Goal: Transaction & Acquisition: Download file/media

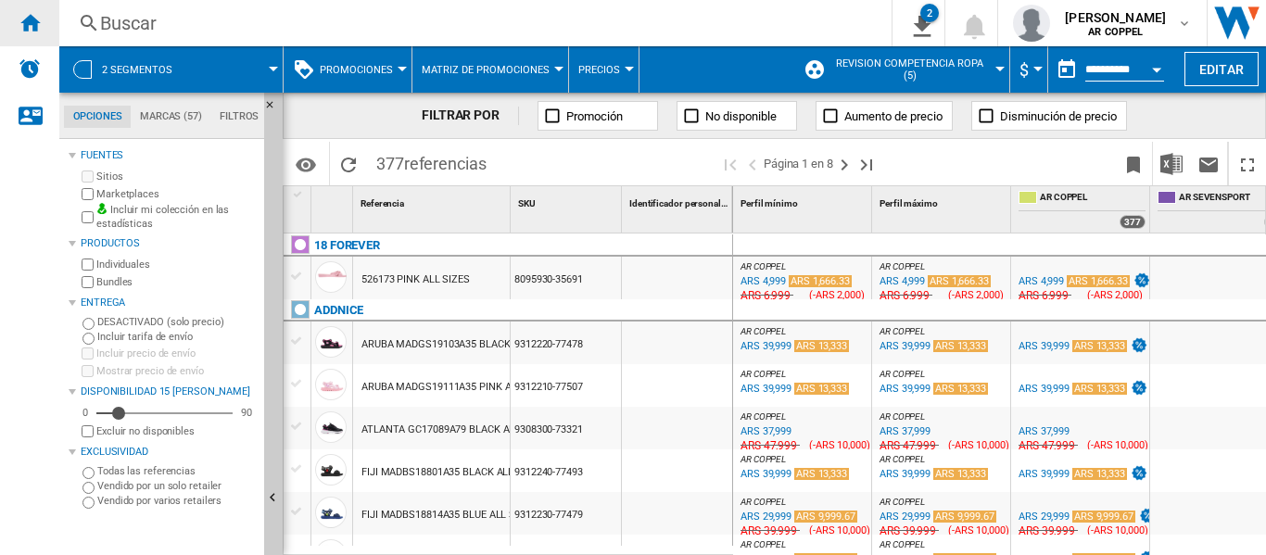
click at [23, 19] on ng-md-icon "Inicio" at bounding box center [30, 22] width 22 height 22
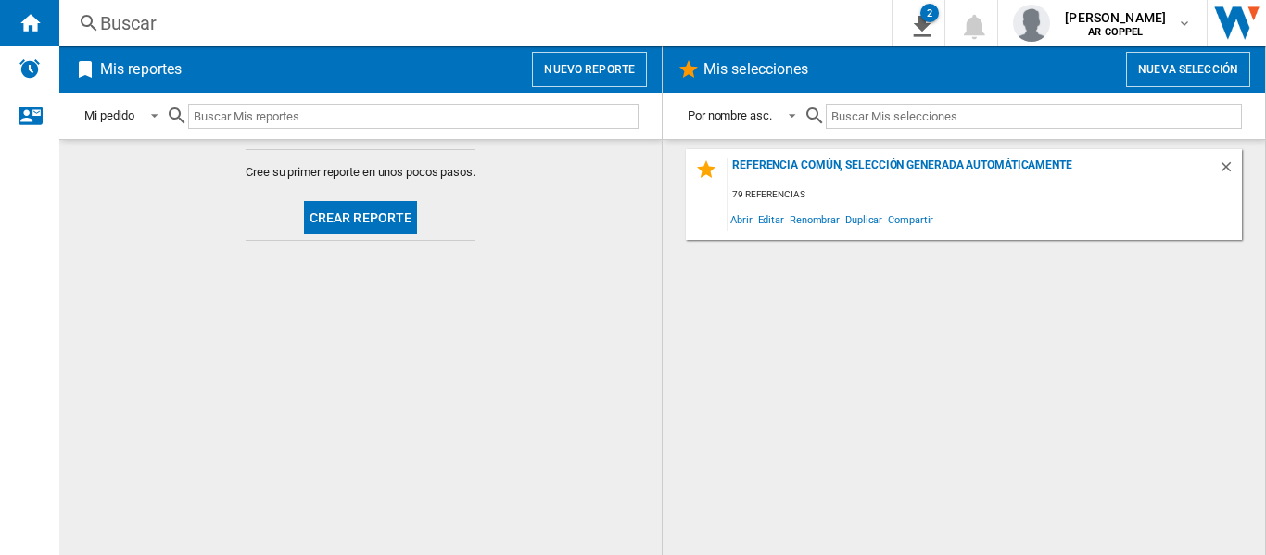
click at [356, 219] on button "Crear reporte" at bounding box center [361, 217] width 114 height 33
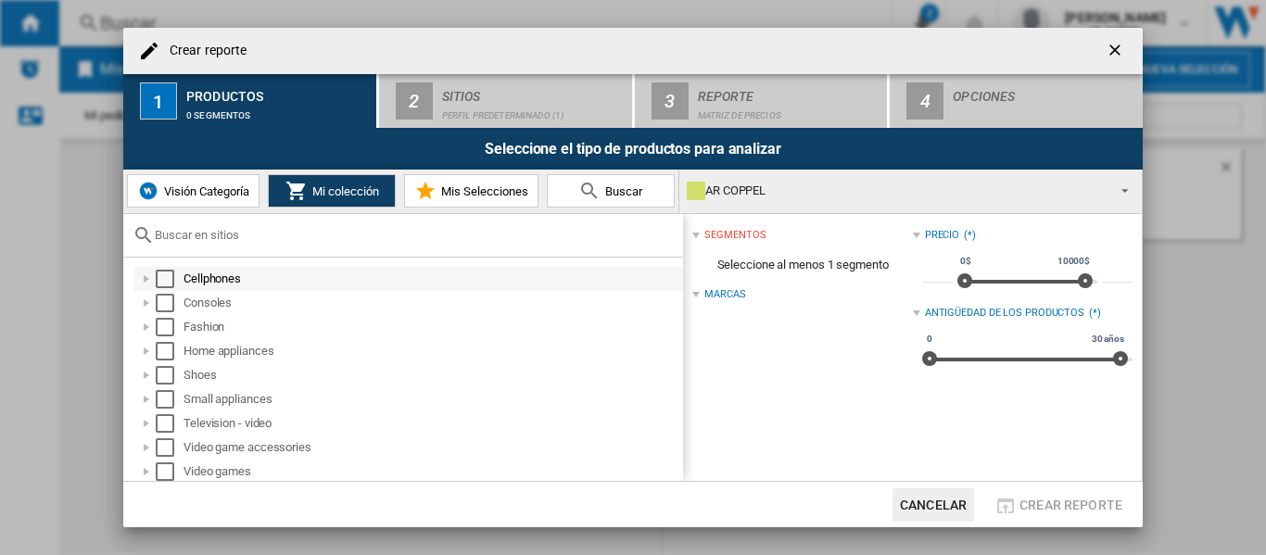
click at [169, 276] on div "Select" at bounding box center [165, 279] width 19 height 19
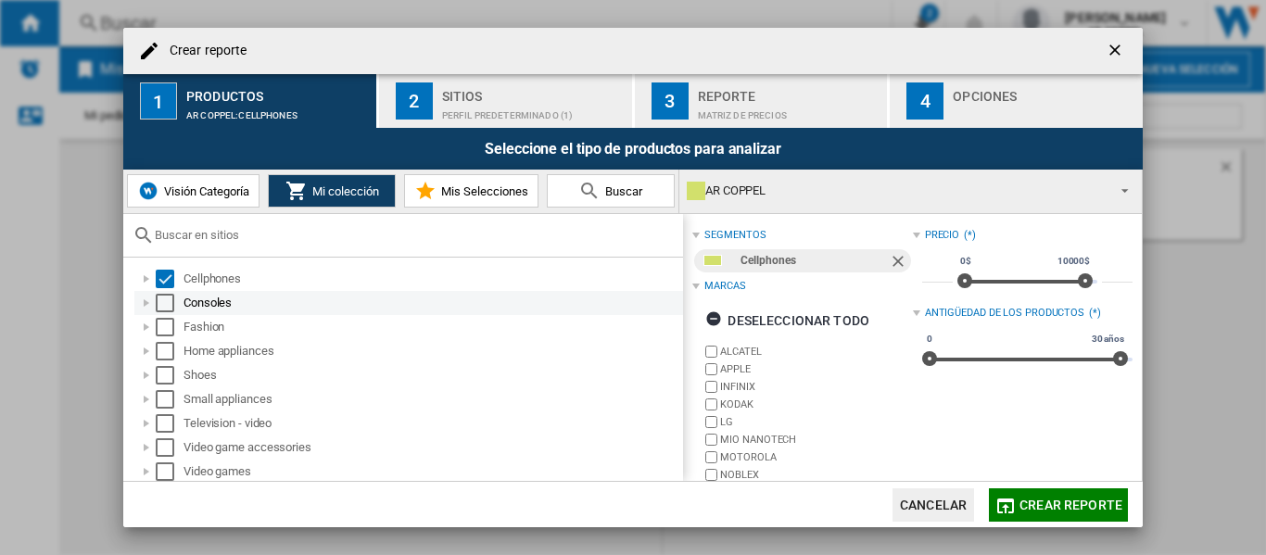
click at [165, 300] on div "Select" at bounding box center [165, 303] width 19 height 19
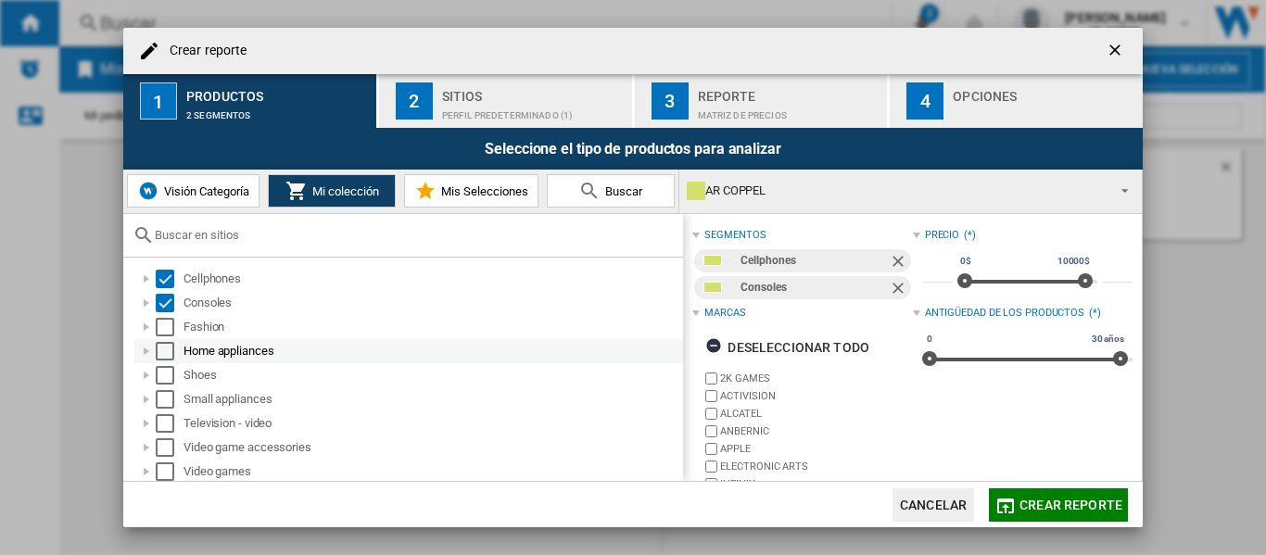
click at [171, 346] on div "Select" at bounding box center [165, 351] width 19 height 19
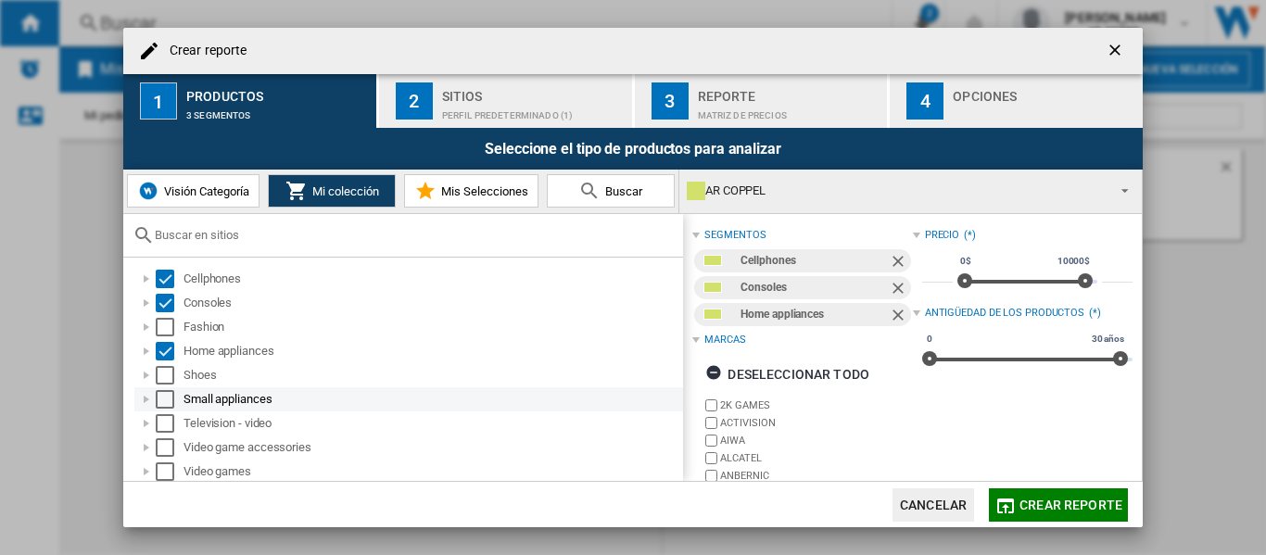
click at [170, 394] on div "Select" at bounding box center [165, 399] width 19 height 19
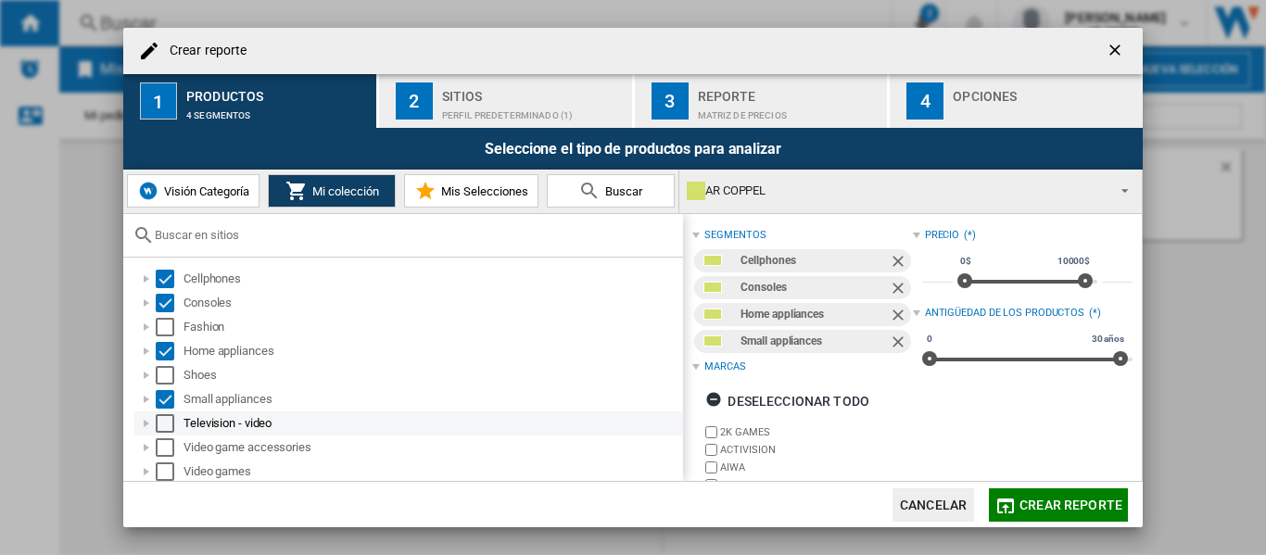
click at [170, 421] on div "Select" at bounding box center [165, 423] width 19 height 19
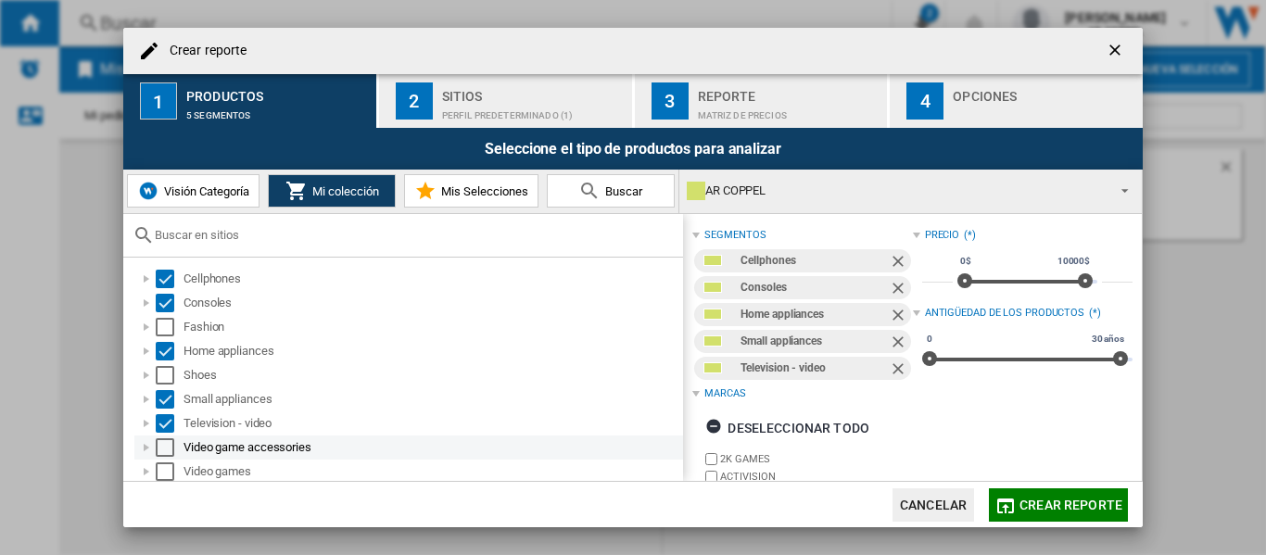
click at [167, 444] on div "Select" at bounding box center [165, 447] width 19 height 19
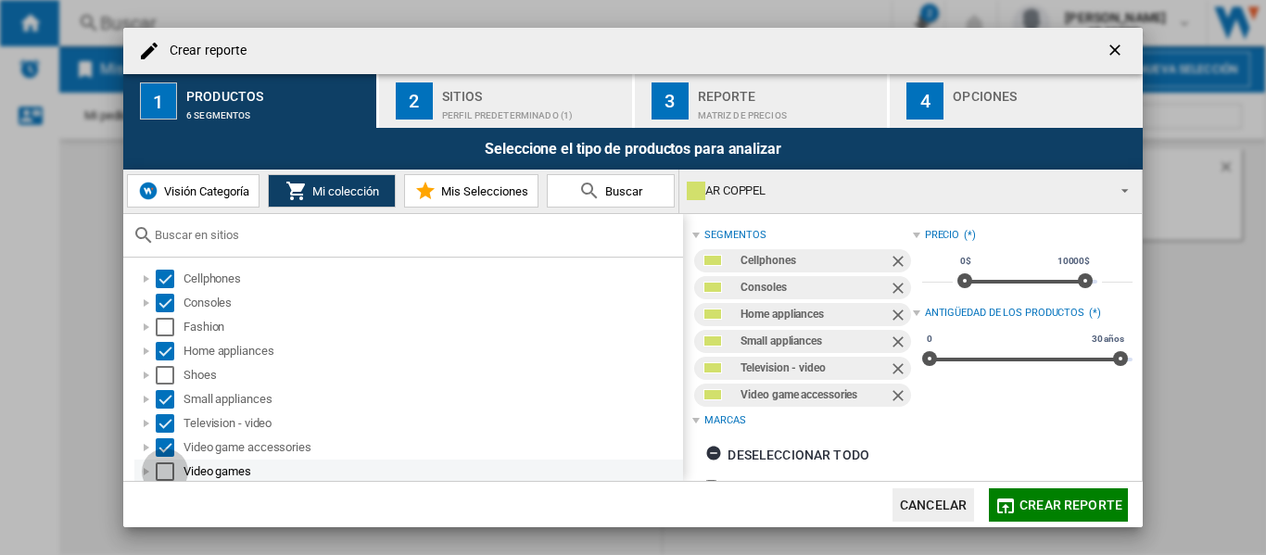
click at [166, 467] on div "Select" at bounding box center [165, 471] width 19 height 19
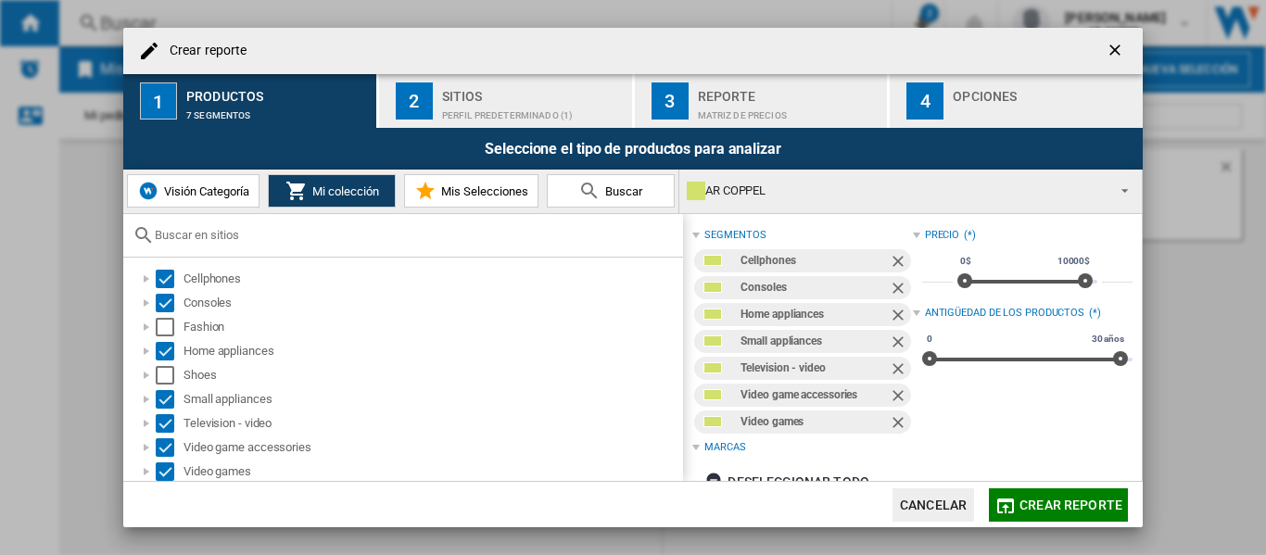
click at [447, 107] on div "Perfil predeterminado (1)" at bounding box center [533, 110] width 183 height 19
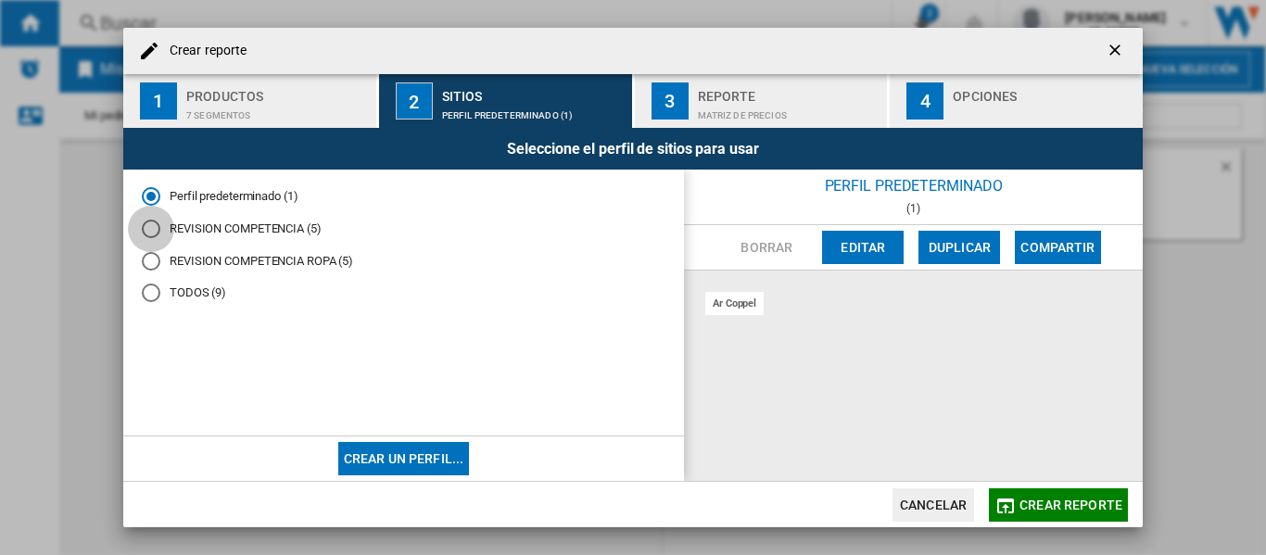
click at [150, 225] on div "REVISION COMPETENCIA (5)" at bounding box center [151, 229] width 19 height 19
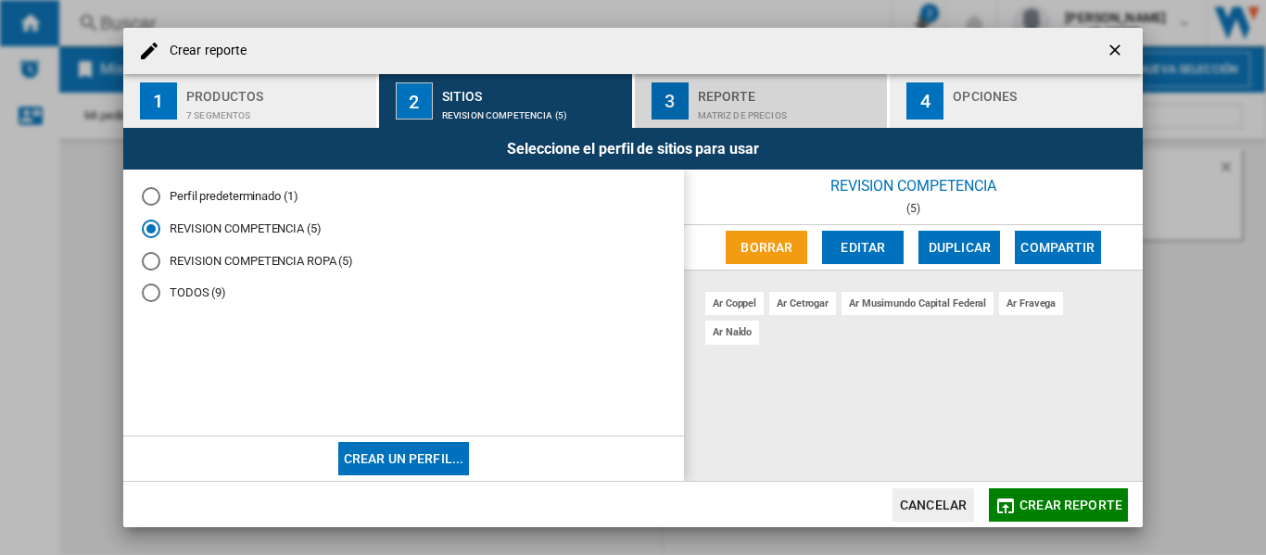
click at [734, 93] on div "Reporte" at bounding box center [789, 91] width 183 height 19
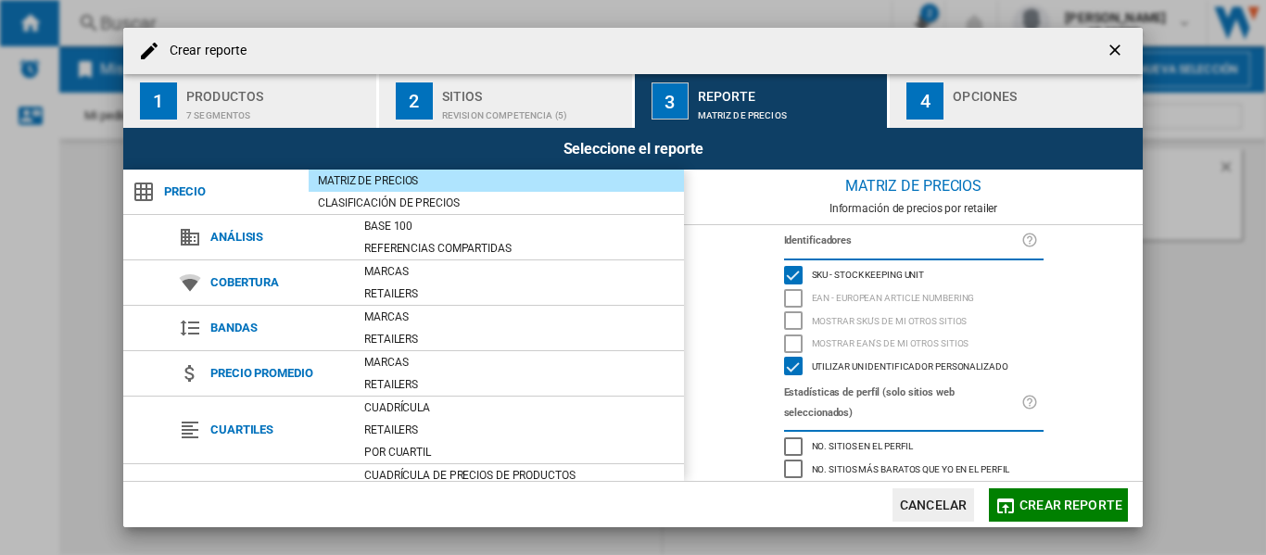
click at [1001, 97] on div "Opciones" at bounding box center [1043, 91] width 183 height 19
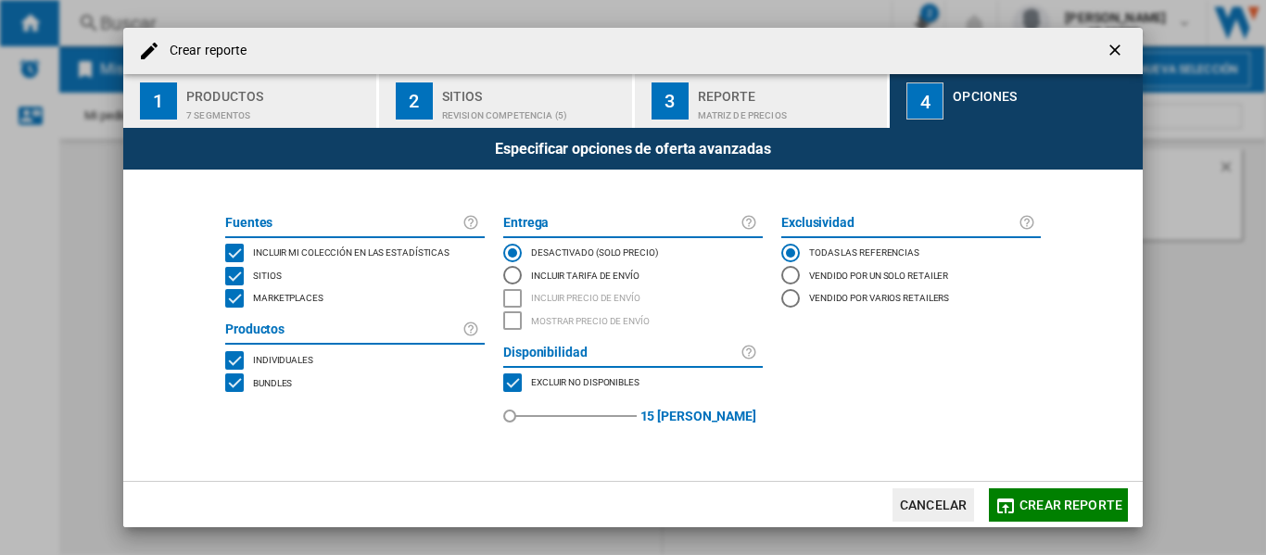
click at [236, 299] on div "MARKETPLACES" at bounding box center [234, 298] width 19 height 19
click at [1040, 506] on span "Crear reporte" at bounding box center [1070, 504] width 103 height 15
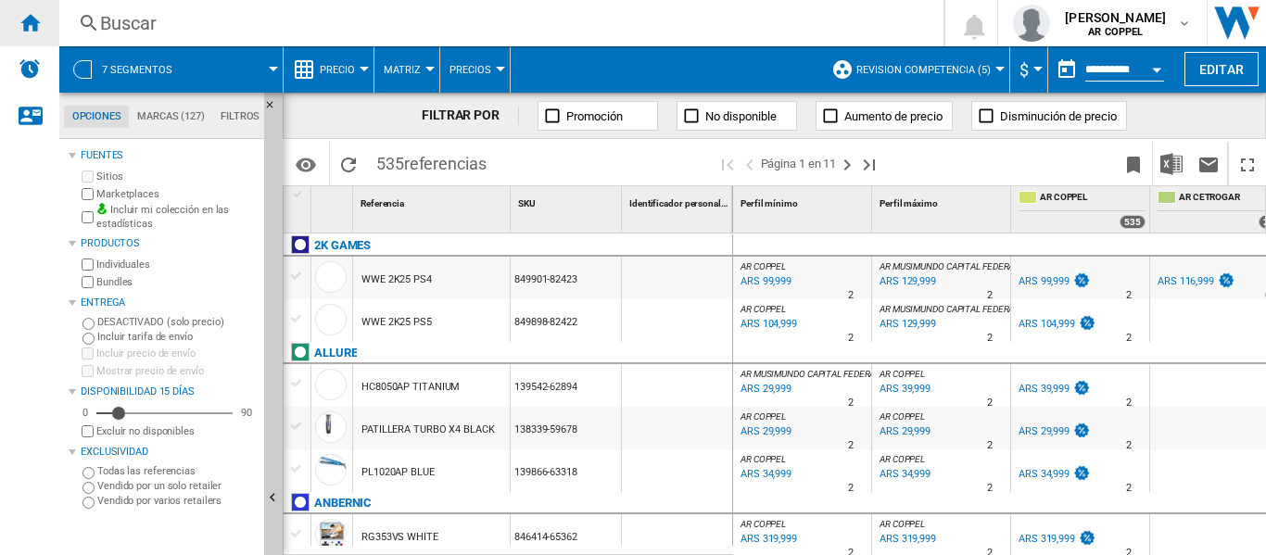
click at [32, 25] on ng-md-icon "Inicio" at bounding box center [30, 22] width 22 height 22
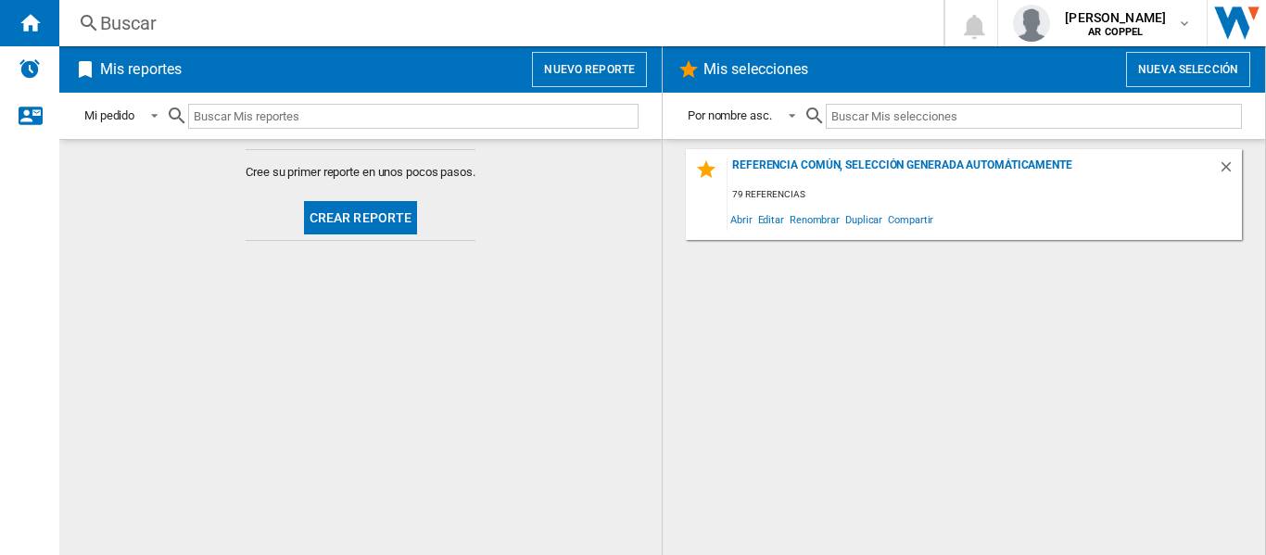
click at [346, 225] on button "Crear reporte" at bounding box center [361, 217] width 114 height 33
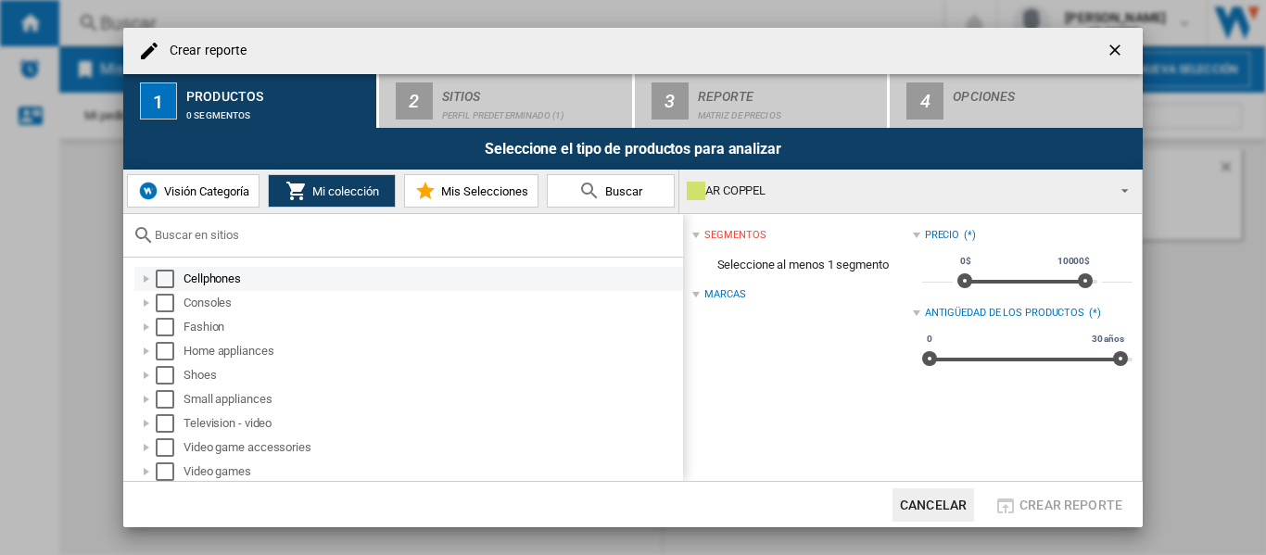
click at [159, 275] on div "Select" at bounding box center [165, 279] width 19 height 19
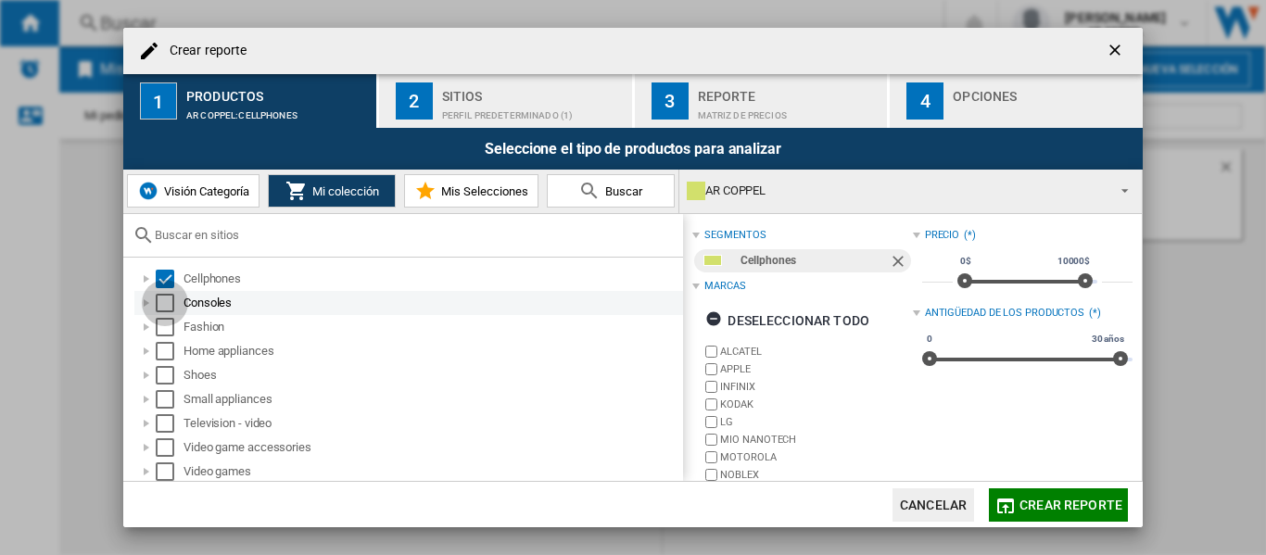
click at [161, 301] on div "Select" at bounding box center [165, 303] width 19 height 19
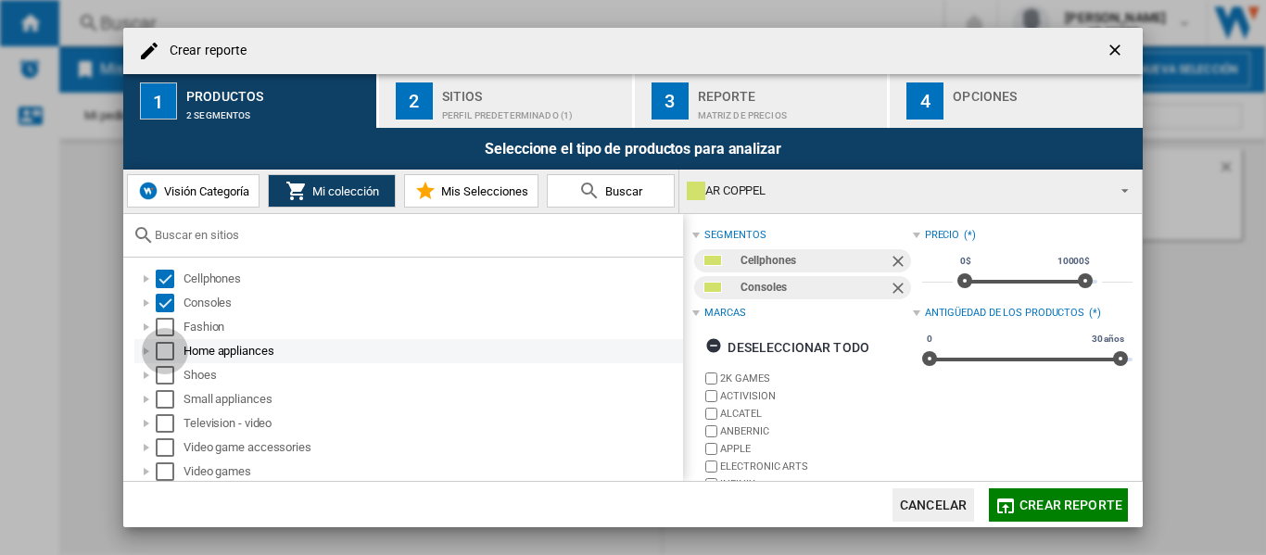
click at [164, 347] on div "Select" at bounding box center [165, 351] width 19 height 19
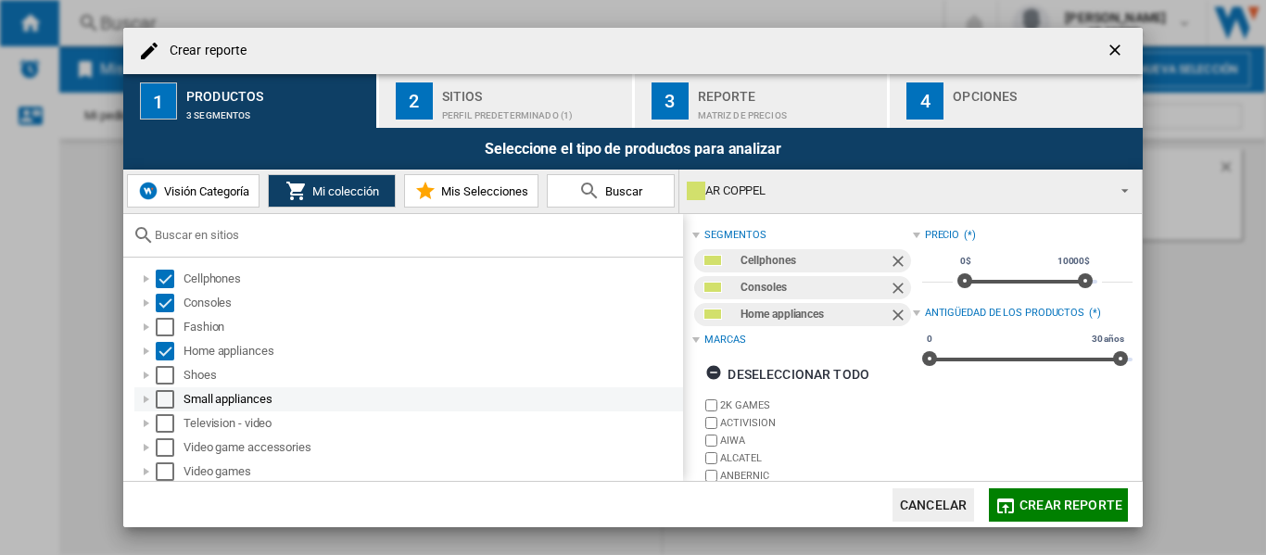
click at [165, 391] on div "Select" at bounding box center [165, 399] width 19 height 19
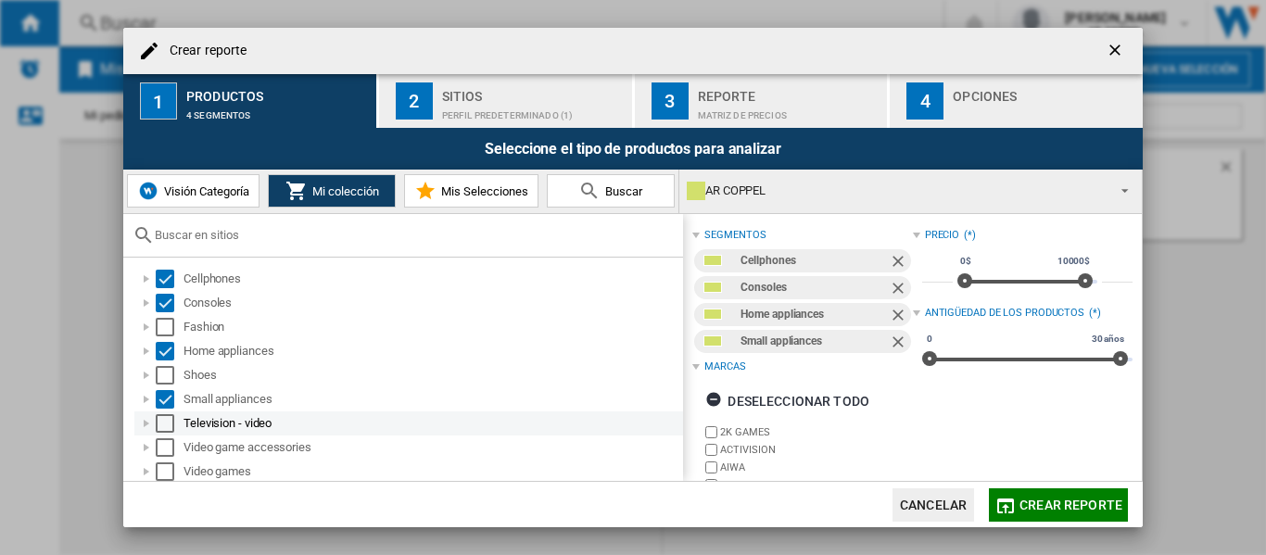
click at [166, 421] on div "Select" at bounding box center [165, 423] width 19 height 19
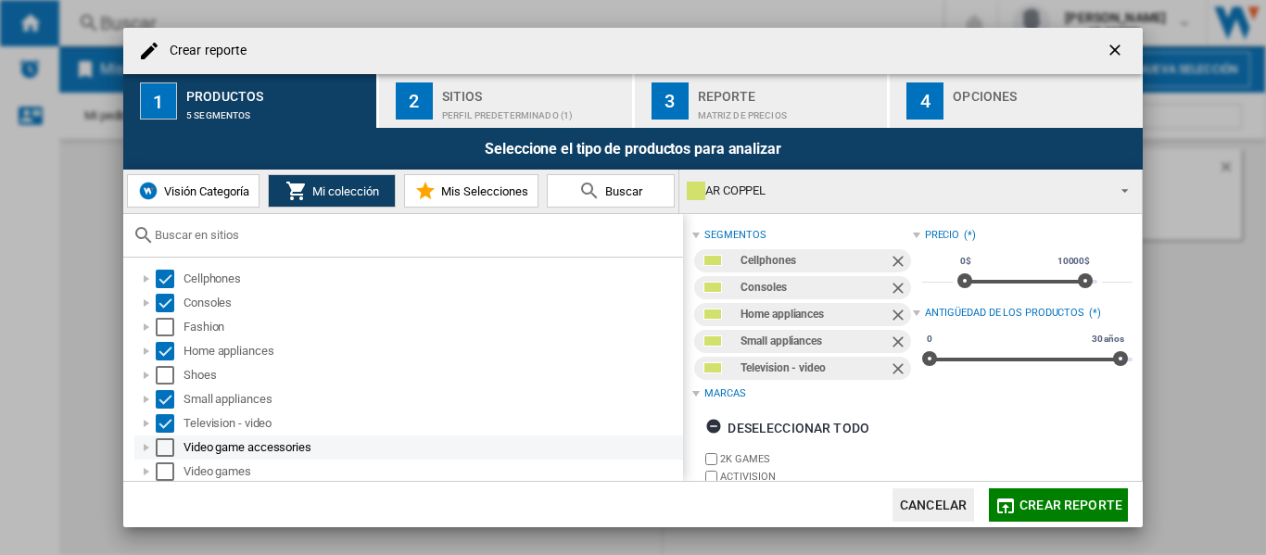
drag, startPoint x: 166, startPoint y: 442, endPoint x: 165, endPoint y: 464, distance: 22.3
click at [166, 444] on div "Select" at bounding box center [165, 447] width 19 height 19
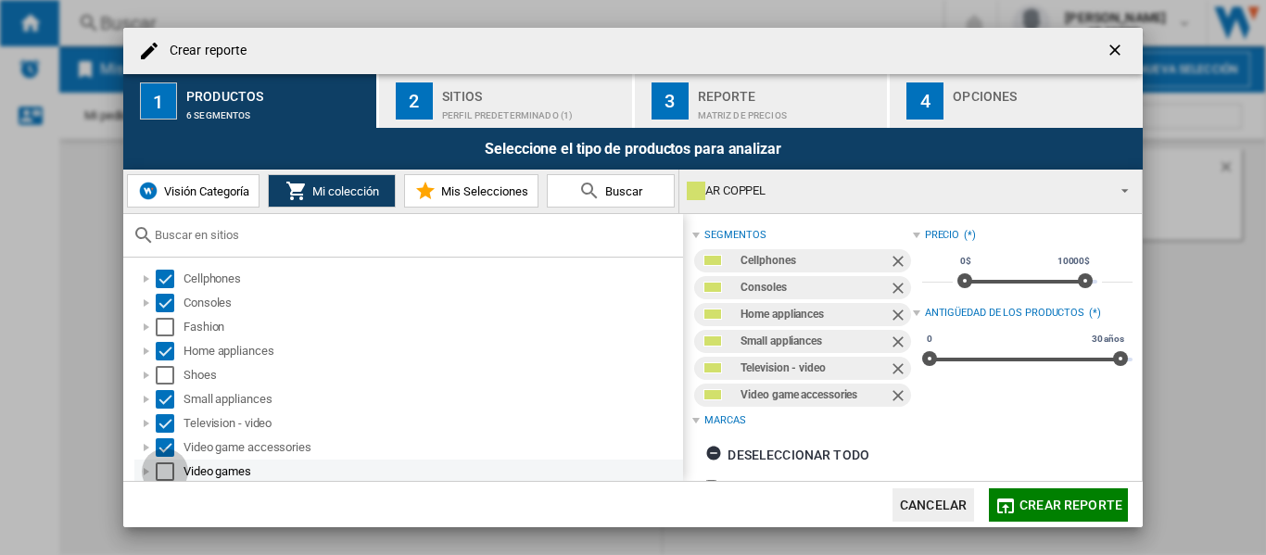
click at [162, 471] on div "Select" at bounding box center [165, 471] width 19 height 19
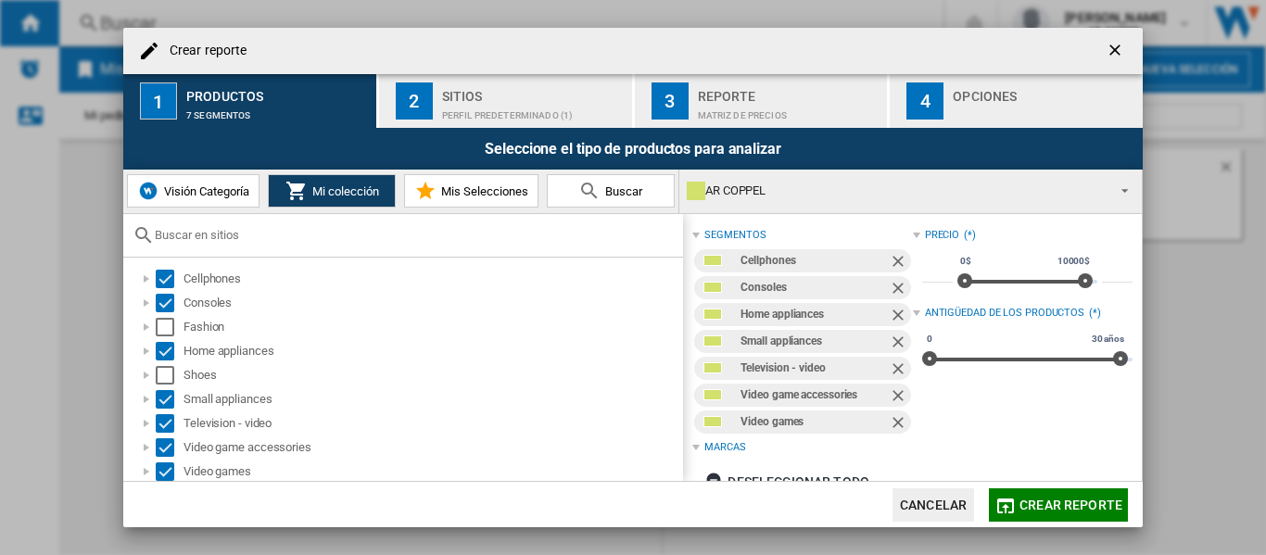
click at [471, 104] on div "Perfil predeterminado (1)" at bounding box center [533, 110] width 183 height 19
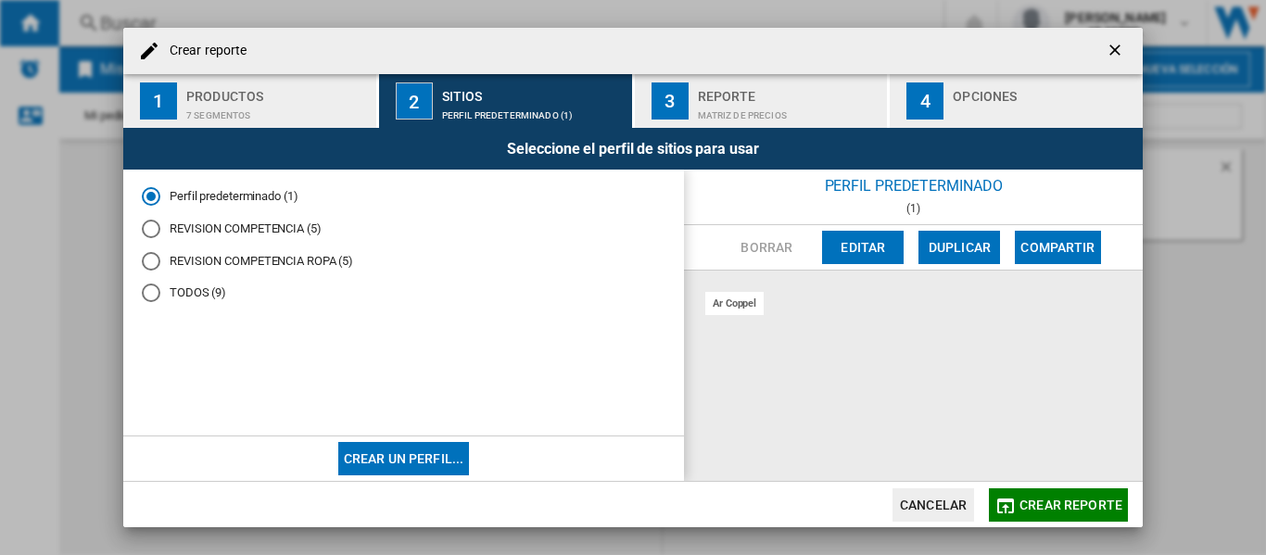
click at [153, 229] on div "REVISION COMPETENCIA (5)" at bounding box center [151, 229] width 19 height 19
click at [724, 98] on div "Reporte" at bounding box center [789, 91] width 183 height 19
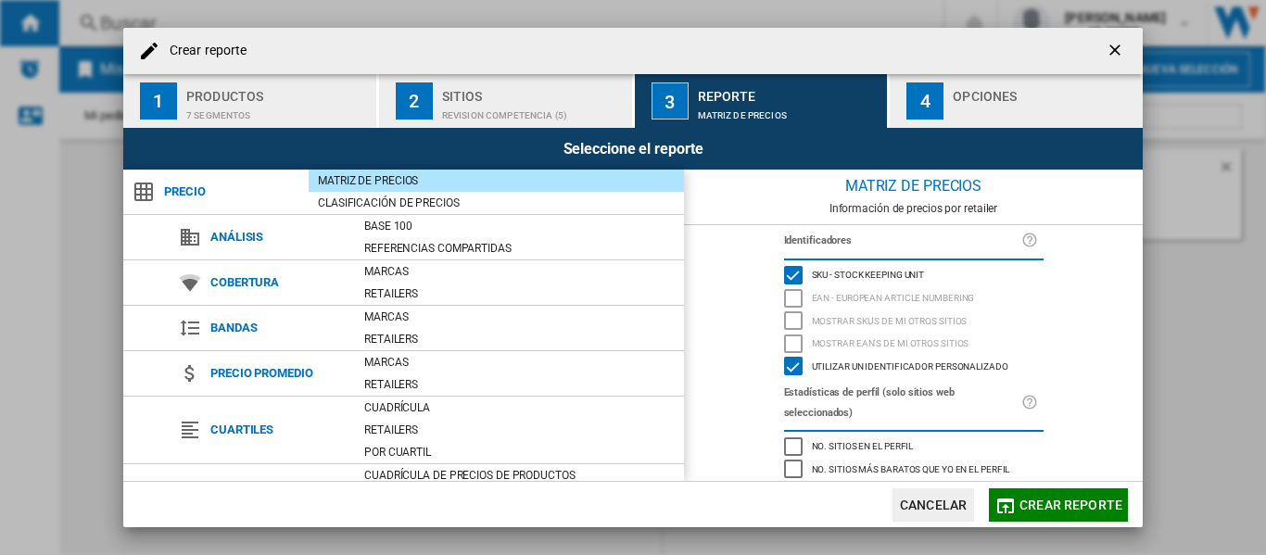
click at [939, 116] on div "4" at bounding box center [924, 100] width 37 height 37
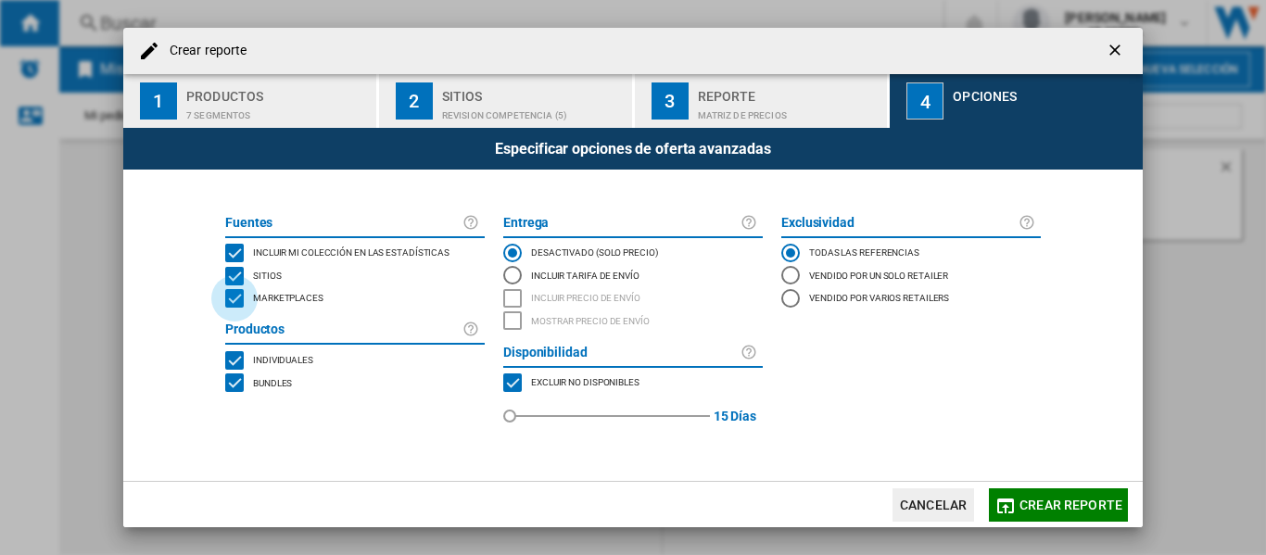
click at [235, 302] on div "MARKETPLACES" at bounding box center [234, 298] width 19 height 19
click at [1064, 508] on span "Crear reporte" at bounding box center [1070, 504] width 103 height 15
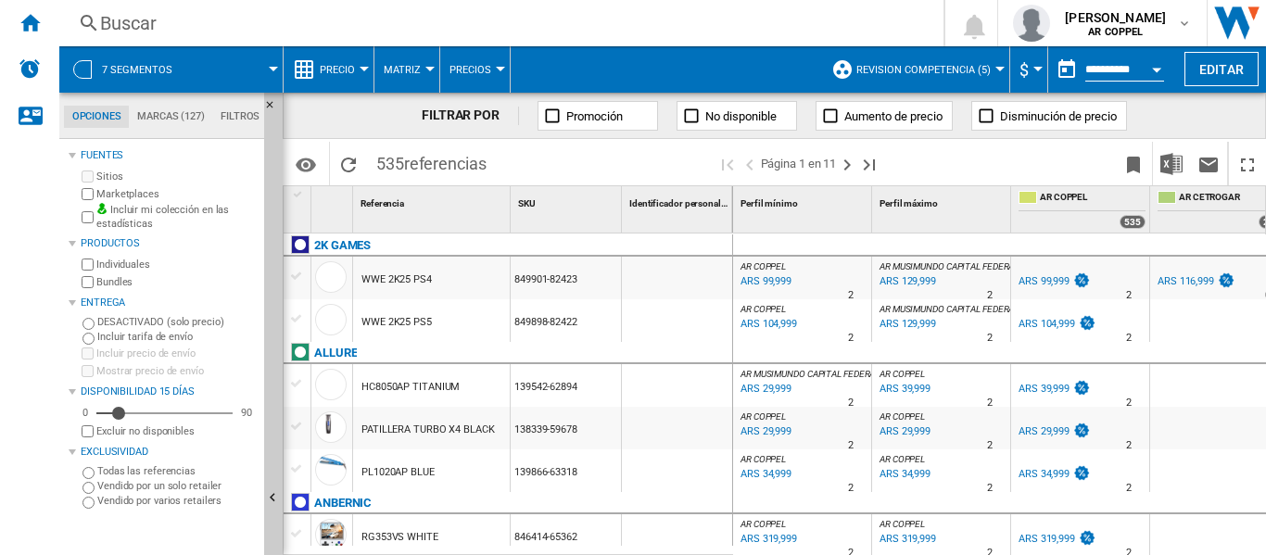
click at [364, 66] on md-menu "Precio Precio Matriz de precios Clasificación de precios Análisis Base 100 Refe…" at bounding box center [328, 69] width 91 height 46
click at [365, 68] on div at bounding box center [363, 69] width 9 height 5
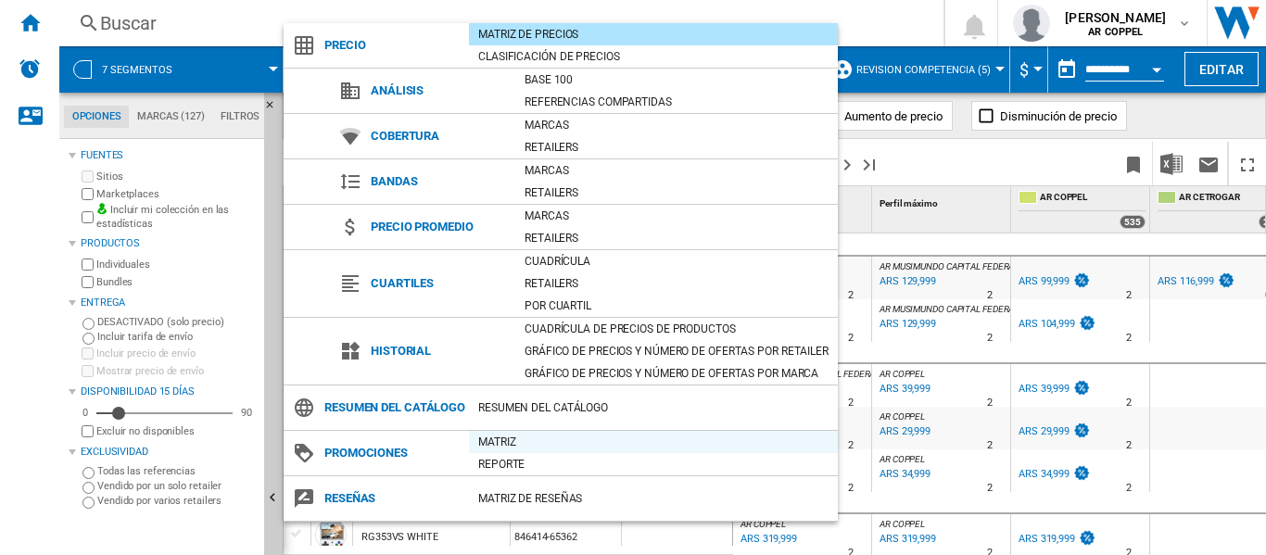
click at [501, 451] on div "Matriz" at bounding box center [653, 442] width 369 height 19
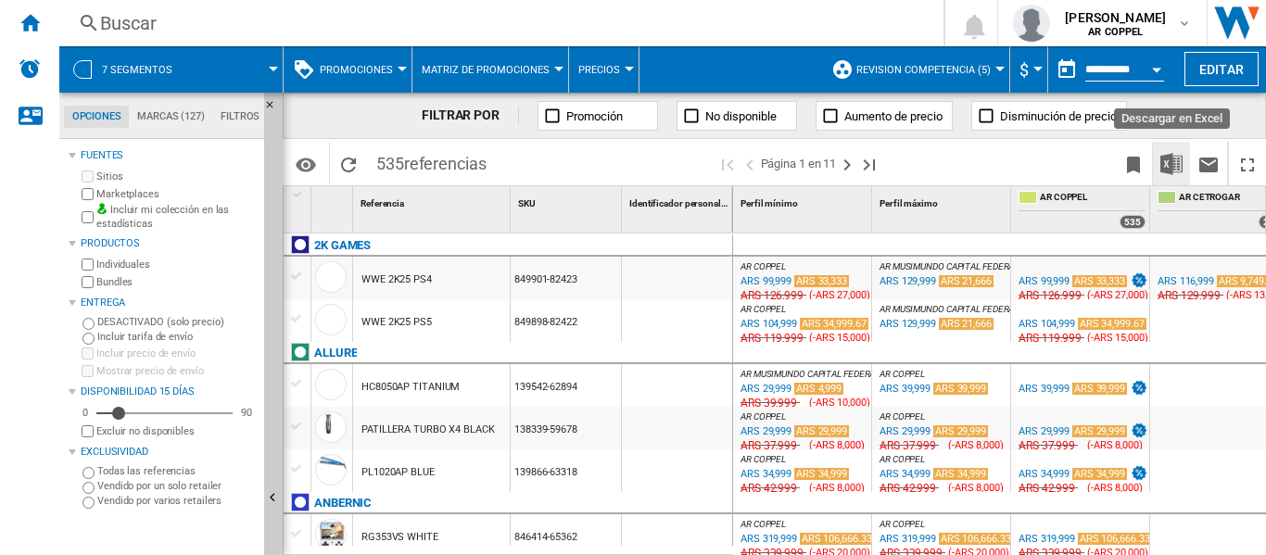
click at [1169, 162] on img "Descargar en Excel" at bounding box center [1171, 164] width 22 height 22
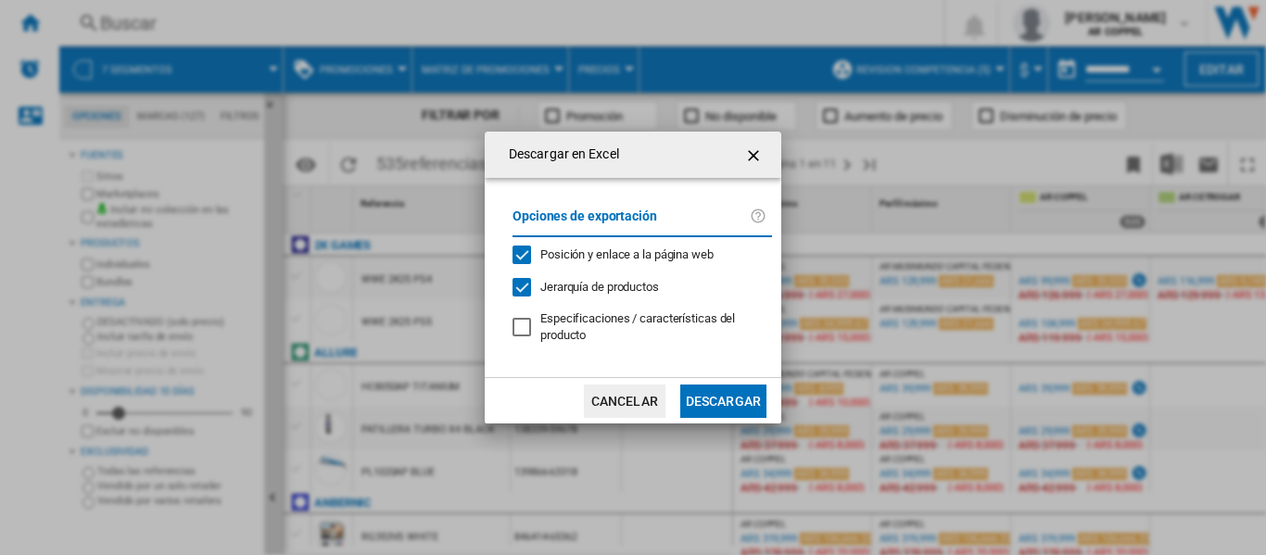
click at [724, 402] on button "Descargar" at bounding box center [723, 400] width 86 height 33
